Goal: Task Accomplishment & Management: Use online tool/utility

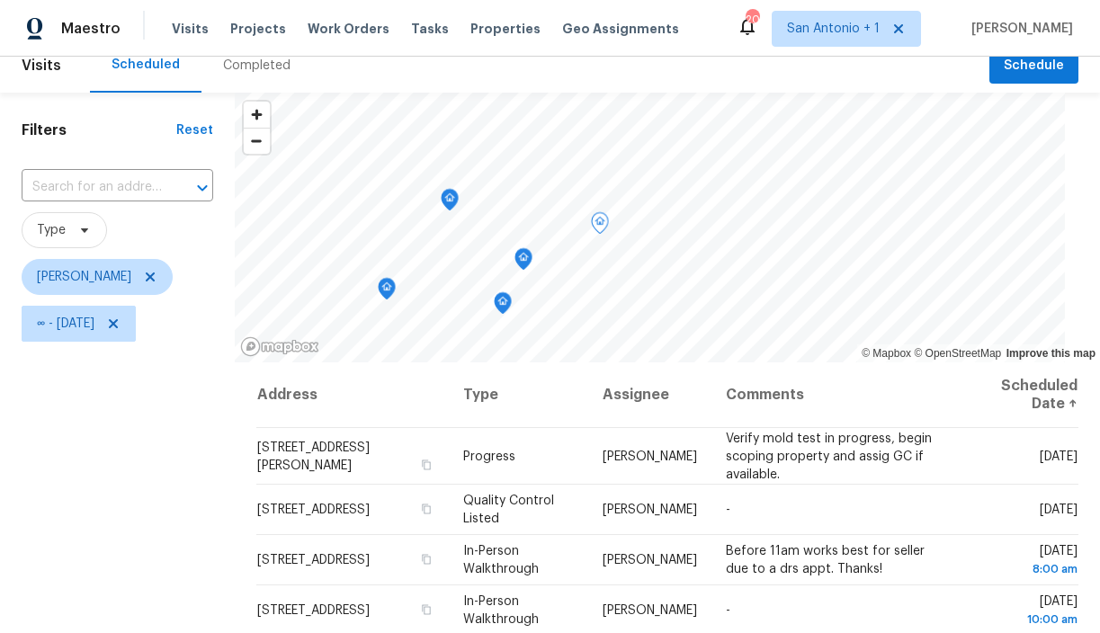
scroll to position [15, 0]
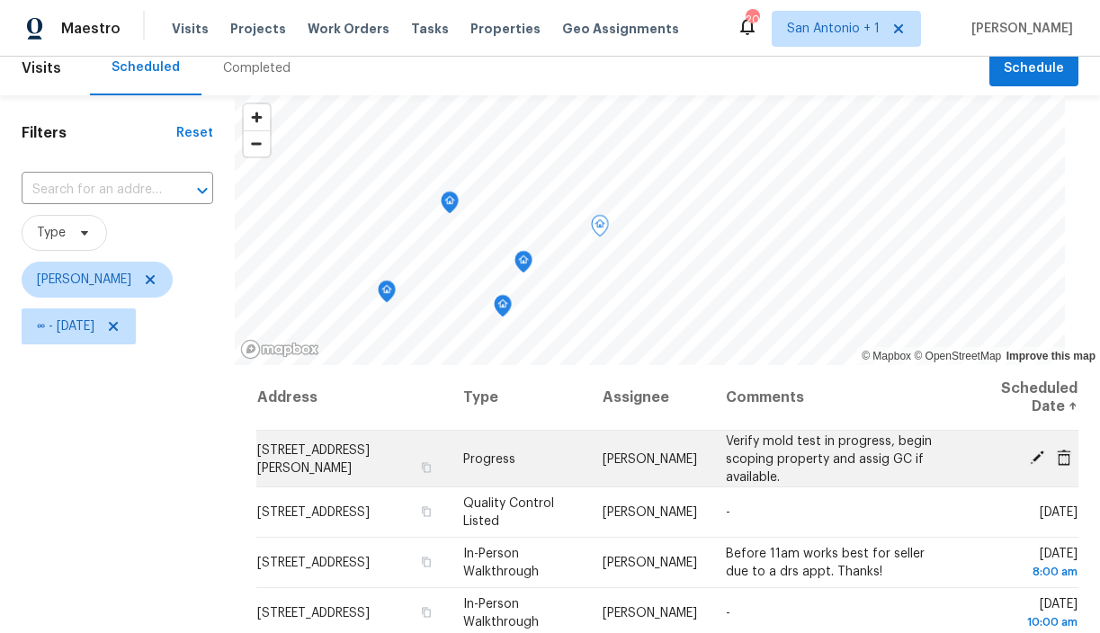
click at [421, 463] on icon "button" at bounding box center [426, 466] width 11 height 11
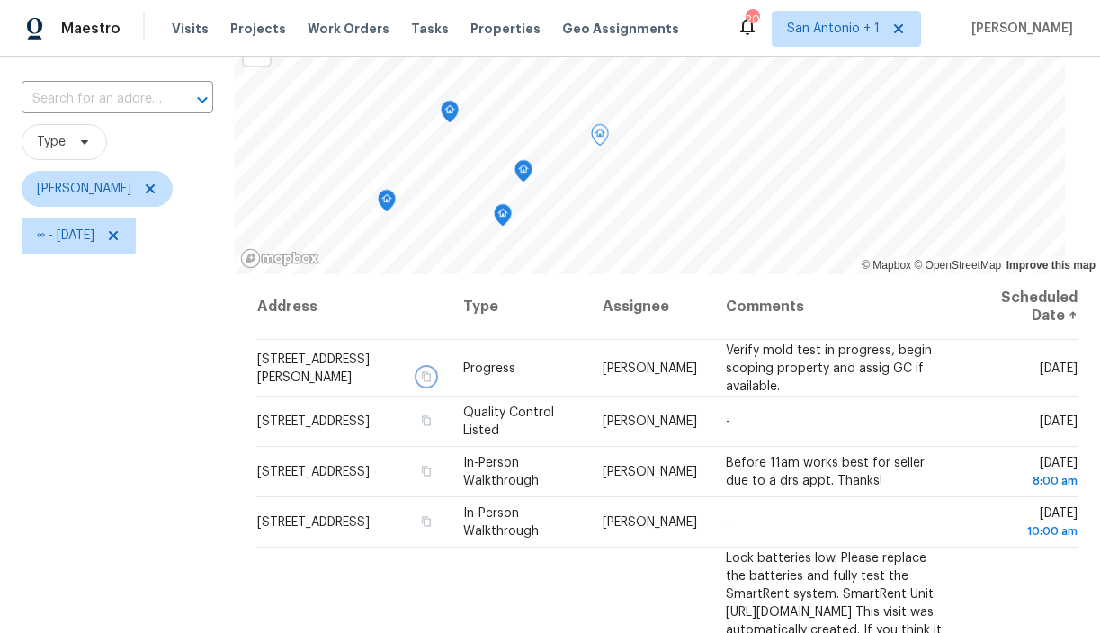
scroll to position [102, 0]
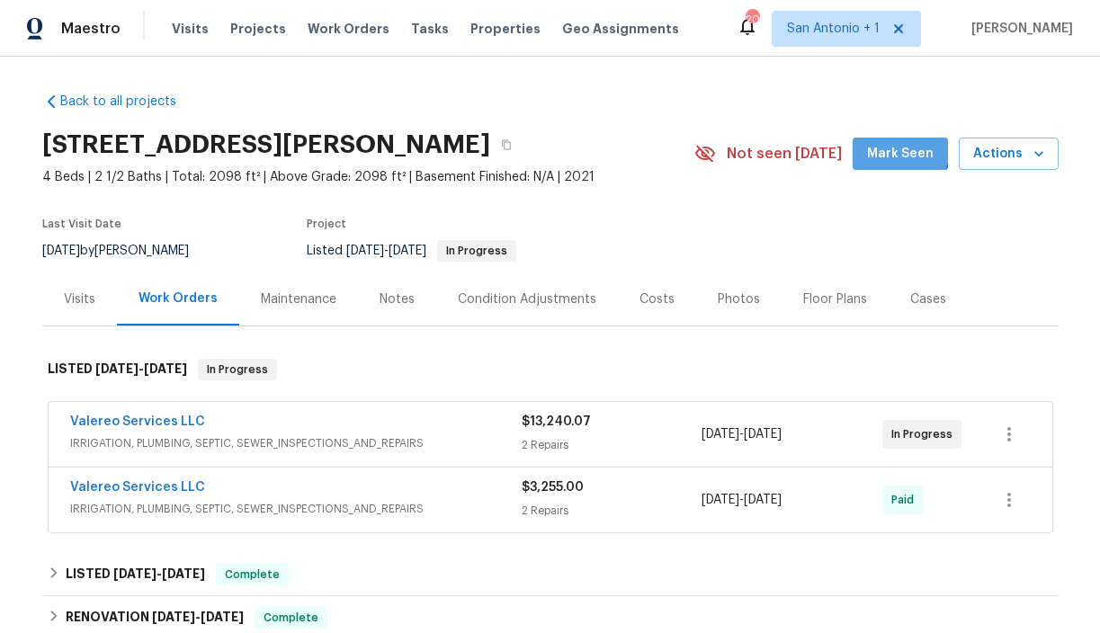
click at [904, 149] on span "Mark Seen" at bounding box center [900, 154] width 67 height 22
click at [396, 296] on div "Notes" at bounding box center [396, 299] width 35 height 18
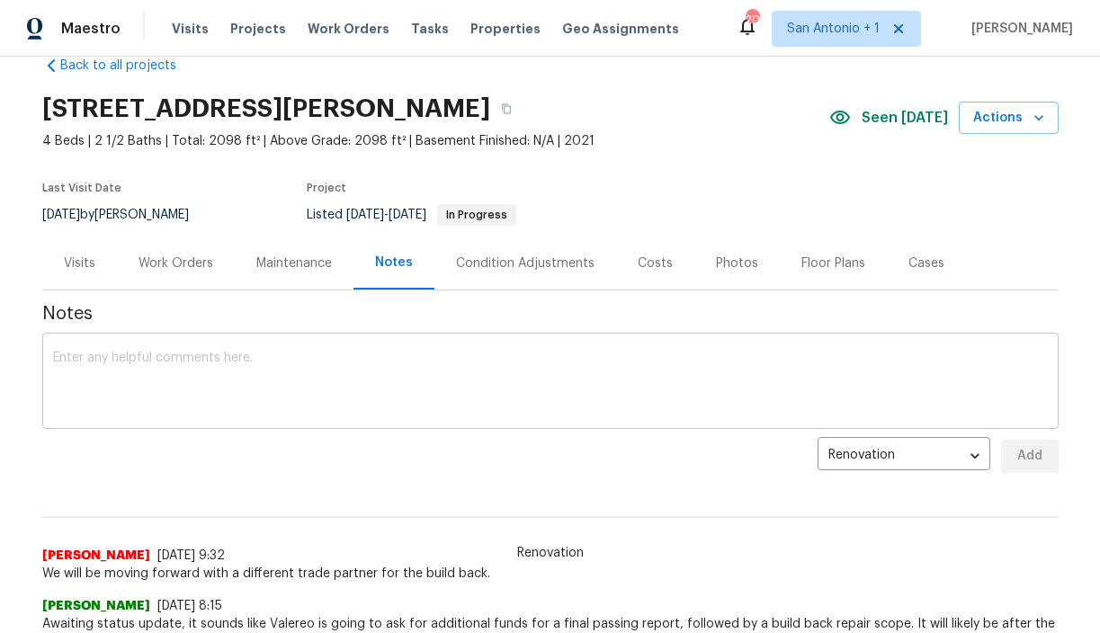
scroll to position [39, 0]
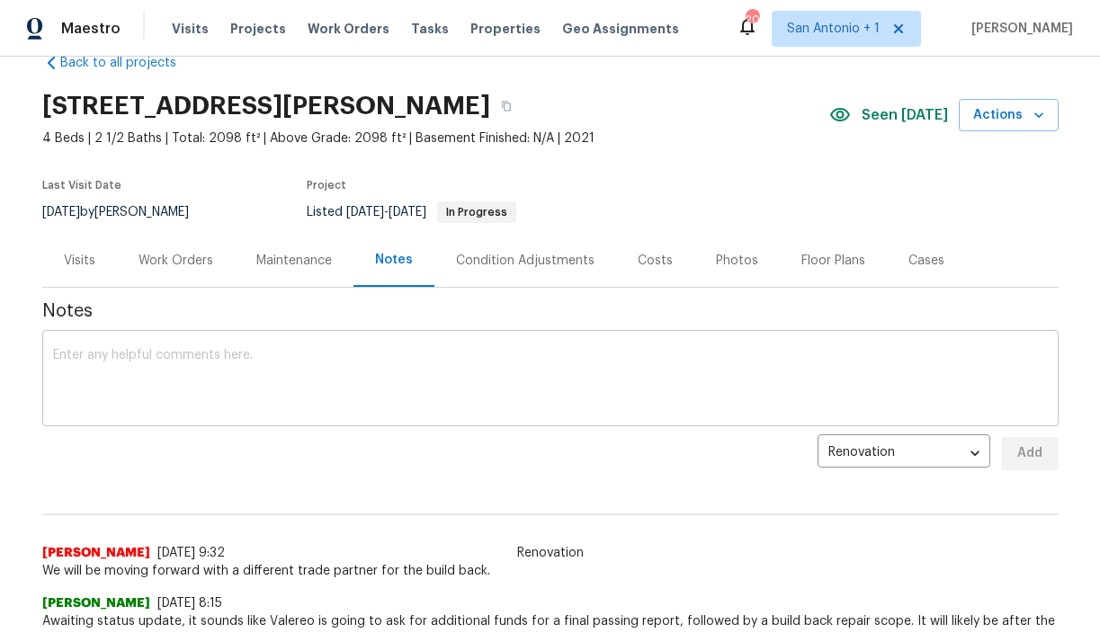
click at [387, 357] on textarea at bounding box center [550, 380] width 994 height 63
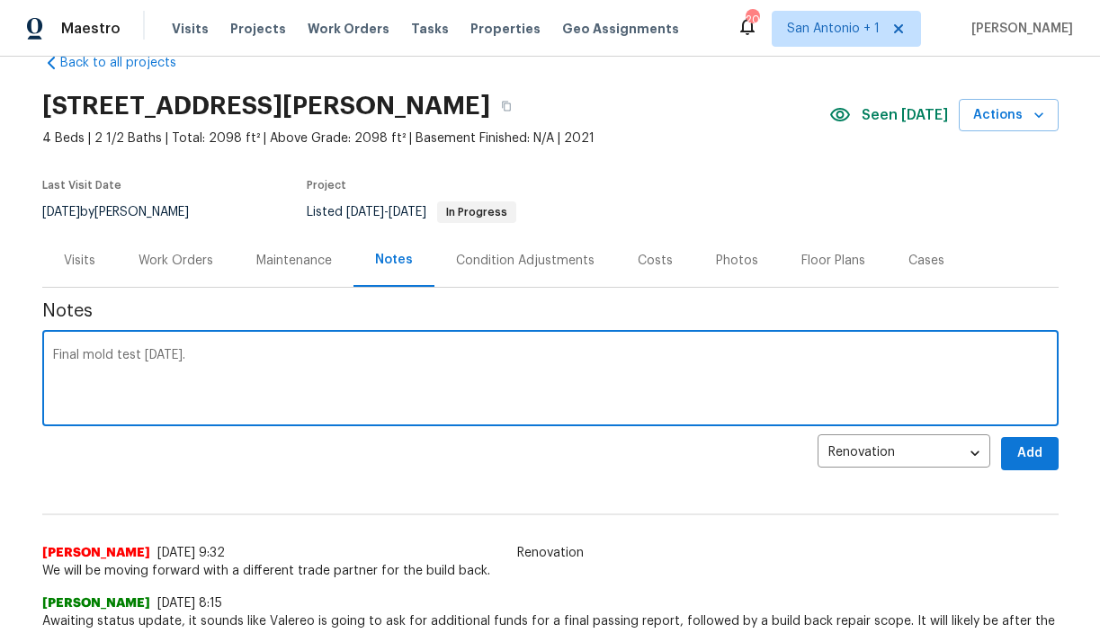
type textarea "Final mold test [DATE]."
click at [1033, 447] on span "Add" at bounding box center [1029, 453] width 29 height 22
